Goal: Navigation & Orientation: Find specific page/section

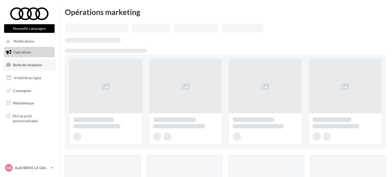
click at [44, 66] on link "Boîte de réception" at bounding box center [29, 64] width 53 height 11
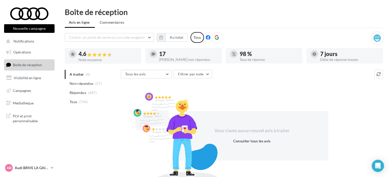
click at [50, 171] on link "AB Audi BRIVE LA GAILLARDE audi-briv-lab" at bounding box center [29, 168] width 51 height 10
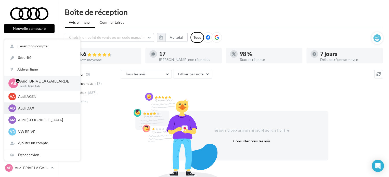
click at [36, 107] on p "Audi DAX" at bounding box center [46, 108] width 56 height 5
